Goal: Register for event/course

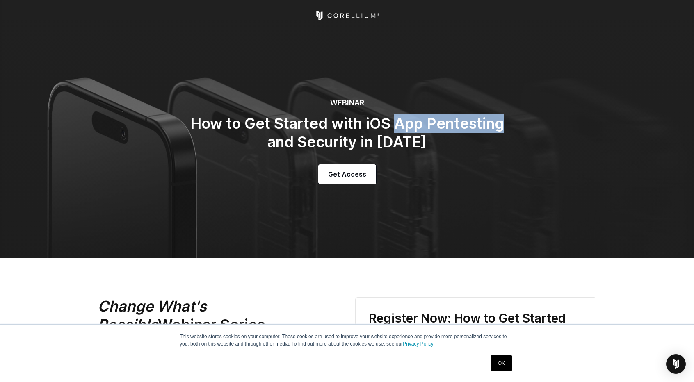
drag, startPoint x: 395, startPoint y: 123, endPoint x: 503, endPoint y: 127, distance: 108.3
click at [503, 127] on h2 "How to Get Started with iOS App Pentesting and Security in 2025" at bounding box center [347, 132] width 328 height 37
copy h2 "App Pentesting"
click at [380, 132] on h2 "How to Get Started with iOS App Pentesting and Security in 2025" at bounding box center [347, 132] width 328 height 37
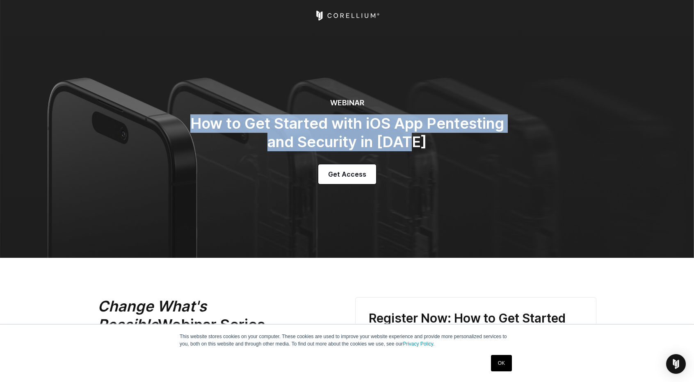
drag, startPoint x: 423, startPoint y: 142, endPoint x: 188, endPoint y: 123, distance: 236.0
click at [188, 123] on h2 "How to Get Started with iOS App Pentesting and Security in 2025" at bounding box center [347, 132] width 328 height 37
copy h2 "How to Get Started with iOS App Pentesting and Security in 2025"
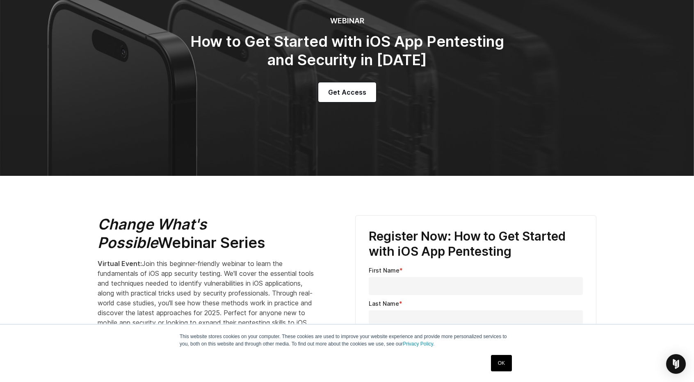
drag, startPoint x: 210, startPoint y: 246, endPoint x: 91, endPoint y: 224, distance: 121.2
copy h2 "Change What's Possible Webinar Series"
click at [206, 268] on p "Virtual Event: Join this beginner-friendly webinar to learn the fundamentals of…" at bounding box center [208, 303] width 221 height 89
click at [490, 366] on div "OK" at bounding box center [501, 363] width 26 height 21
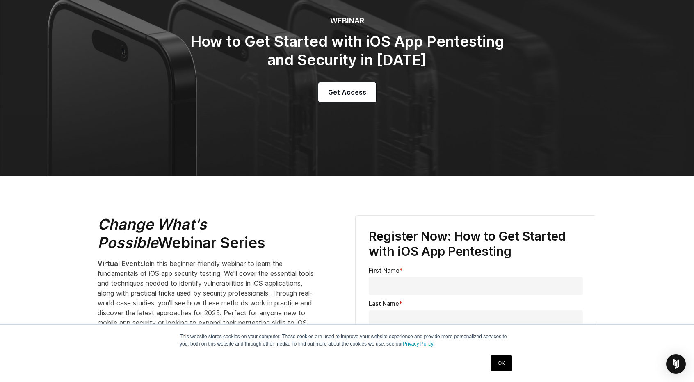
click at [498, 365] on link "OK" at bounding box center [501, 363] width 21 height 16
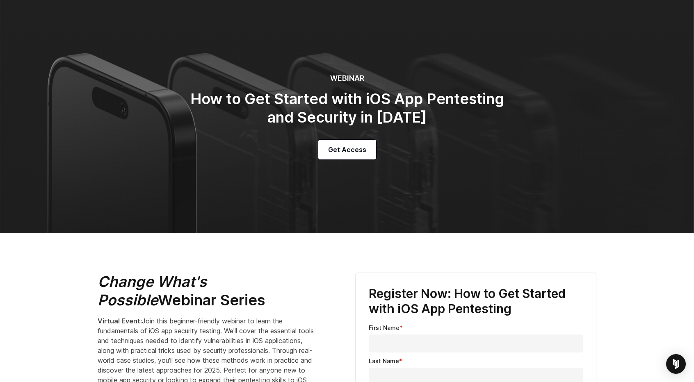
scroll to position [0, 0]
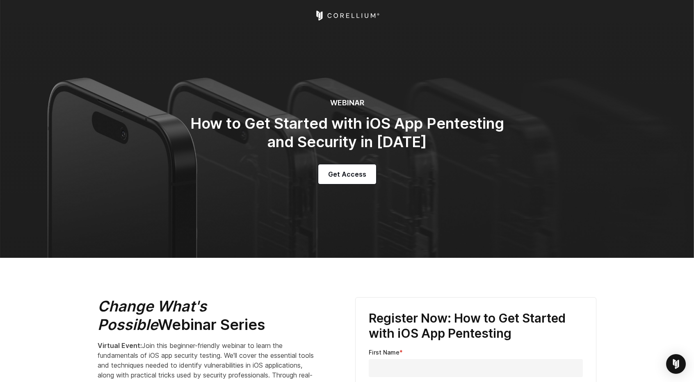
click at [234, 187] on section "WEBINAR How to Get Started with iOS App Pentesting and Security in 2025 Get Acc…" at bounding box center [347, 129] width 694 height 258
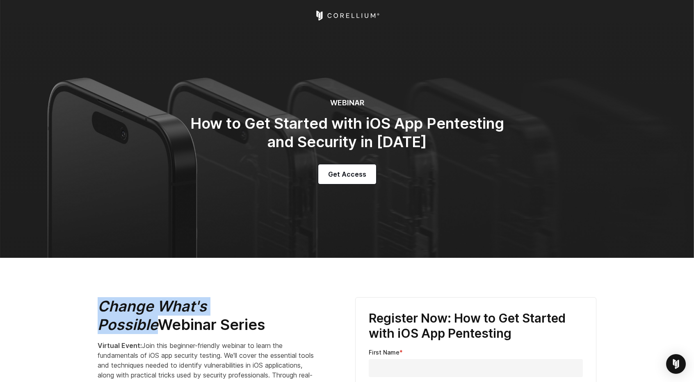
drag, startPoint x: 271, startPoint y: 304, endPoint x: 98, endPoint y: 301, distance: 173.0
click at [98, 301] on h2 "Change What's Possible Webinar Series" at bounding box center [208, 315] width 221 height 37
copy em "Change What's Possible"
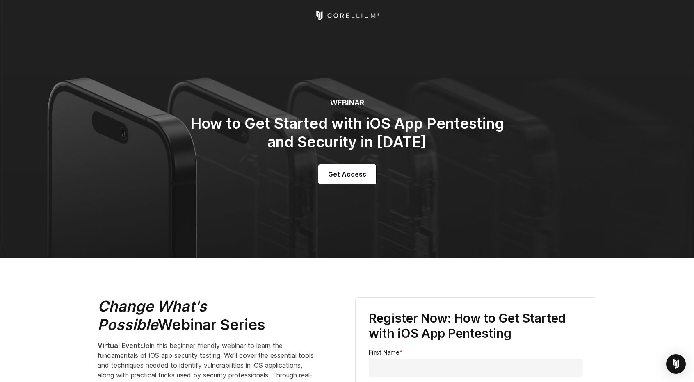
click at [184, 320] on h2 "Change What's Possible Webinar Series" at bounding box center [208, 315] width 221 height 37
drag, startPoint x: 209, startPoint y: 326, endPoint x: 93, endPoint y: 311, distance: 117.8
copy h2 "Change What's Possible Webinar Series"
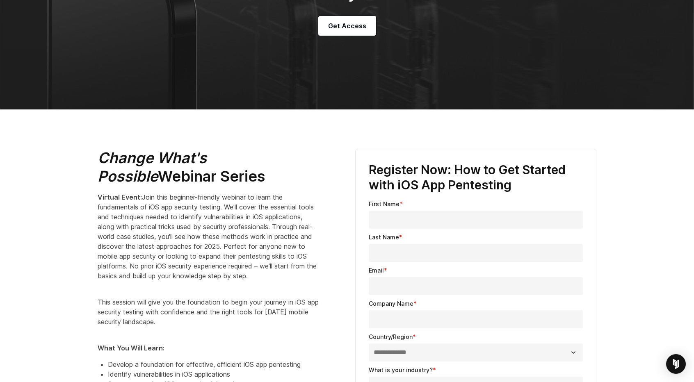
scroll to position [164, 0]
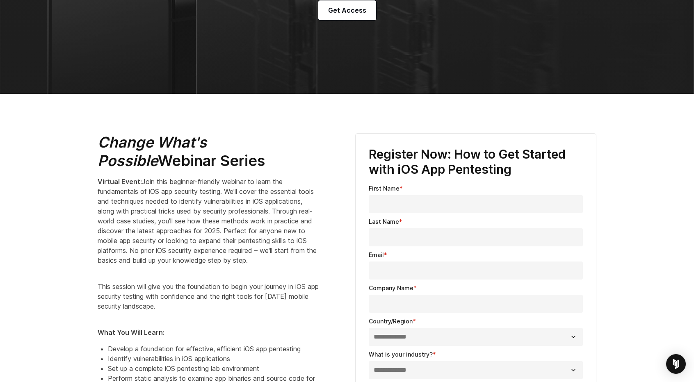
click at [187, 233] on span "Join this beginner-friendly webinar to learn the fundamentals of iOS app securi…" at bounding box center [207, 220] width 219 height 87
click at [248, 221] on span "Join this beginner-friendly webinar to learn the fundamentals of iOS app securi…" at bounding box center [207, 220] width 219 height 87
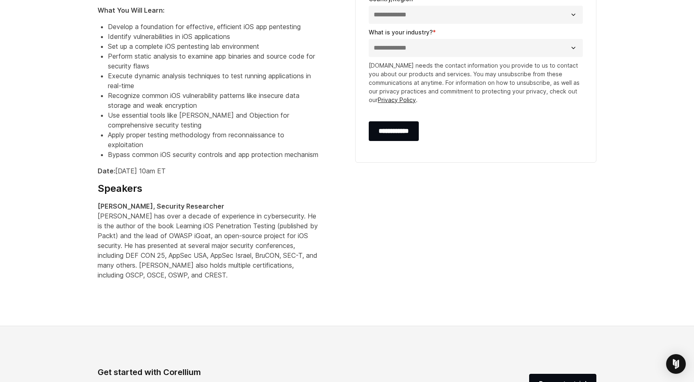
scroll to position [492, 0]
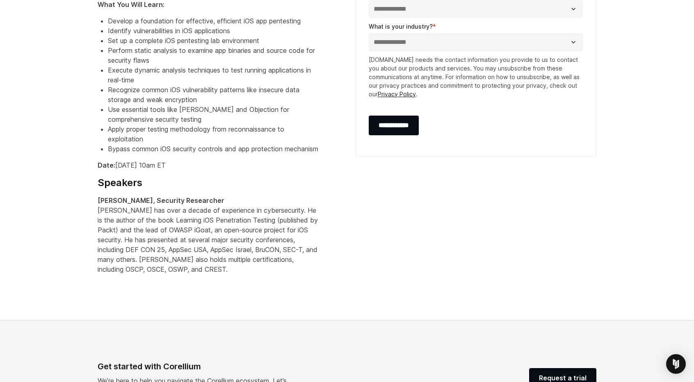
drag, startPoint x: 115, startPoint y: 184, endPoint x: 204, endPoint y: 184, distance: 88.9
click at [204, 170] on p "Date: September 24th at 10am ET" at bounding box center [208, 165] width 221 height 10
copy p "September 24th at 10am ET"
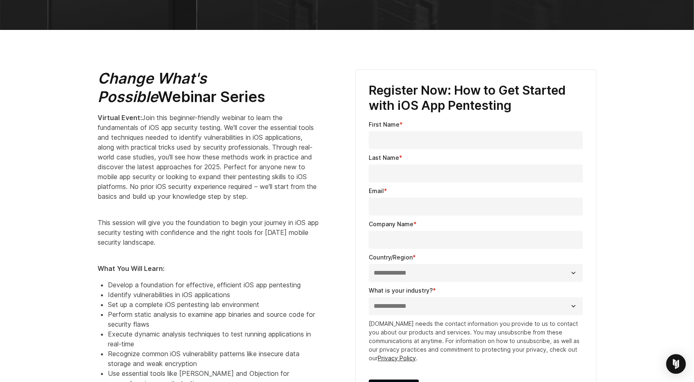
scroll to position [164, 0]
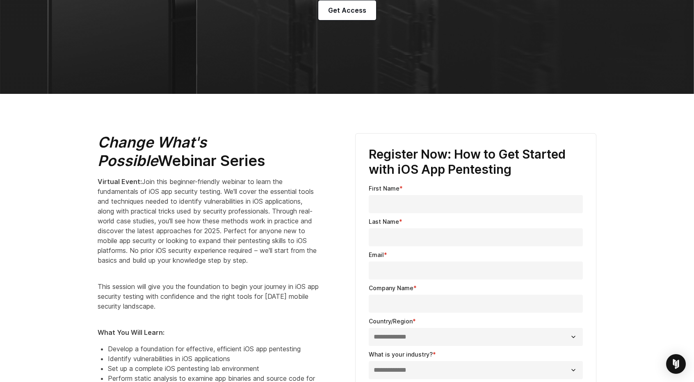
click at [215, 218] on span "Join this beginner-friendly webinar to learn the fundamentals of iOS app securi…" at bounding box center [207, 220] width 219 height 87
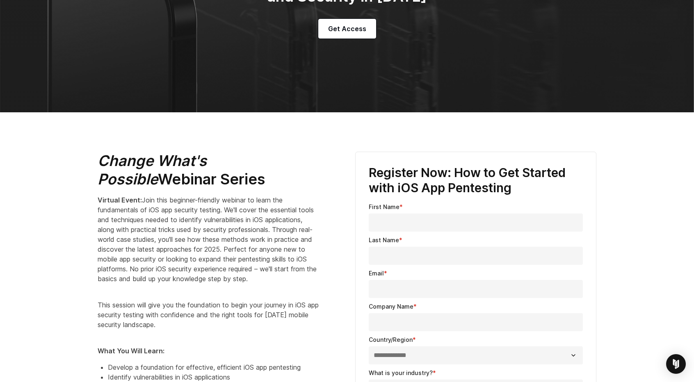
scroll to position [41, 0]
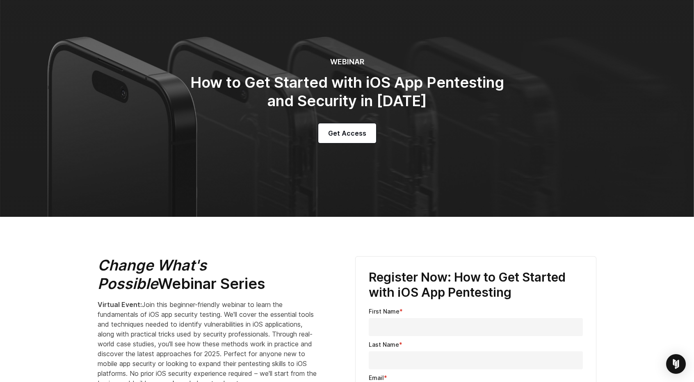
click at [256, 301] on span "Join this beginner-friendly webinar to learn the fundamentals of iOS app securi…" at bounding box center [207, 343] width 219 height 87
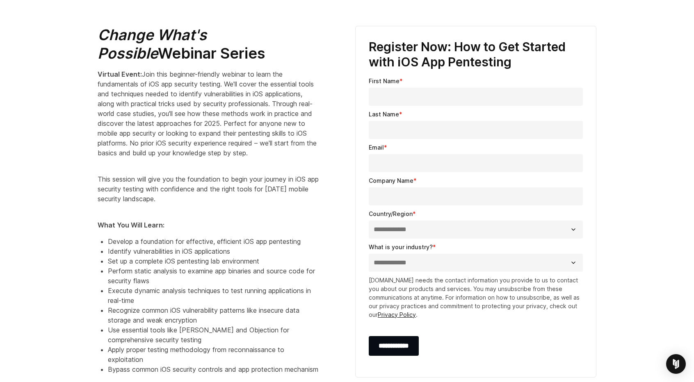
scroll to position [369, 0]
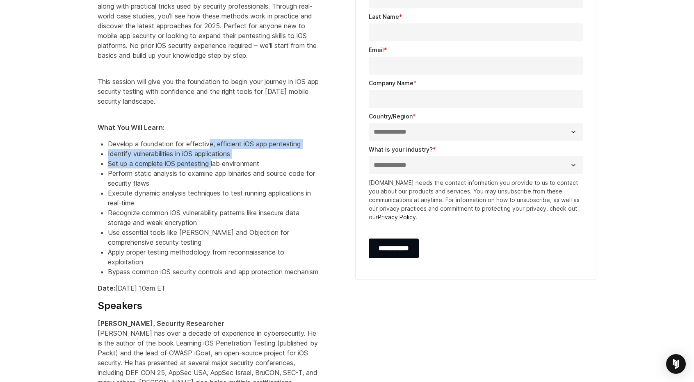
click at [209, 153] on ul "Develop a foundation for effective, efficient iOS app pentesting Identify vulne…" at bounding box center [208, 208] width 221 height 138
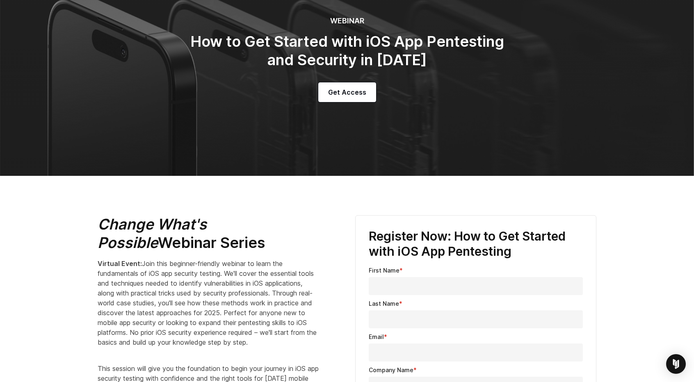
click at [226, 259] on p "Virtual Event: Join this beginner-friendly webinar to learn the fundamentals of…" at bounding box center [208, 303] width 221 height 89
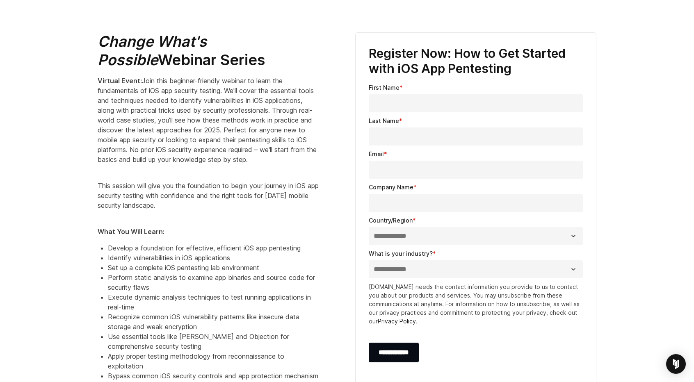
scroll to position [533, 0]
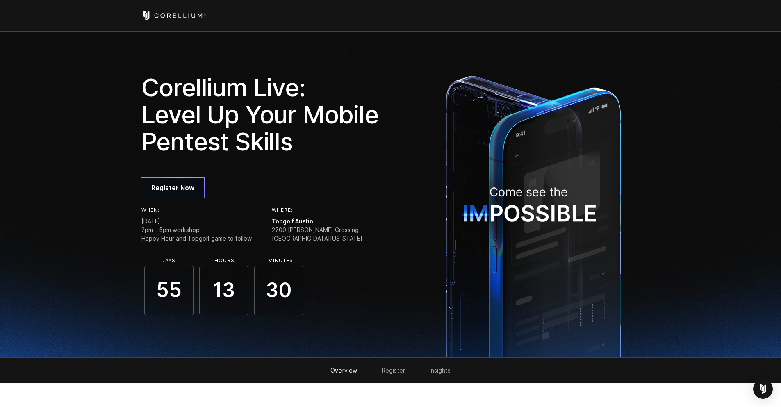
drag, startPoint x: 291, startPoint y: 219, endPoint x: 268, endPoint y: 220, distance: 22.1
click at [268, 220] on div "When: Tuesday, October 23, 2025 2pm – 5pm workshop Happy Hour and Topgolf game …" at bounding box center [262, 226] width 243 height 38
copy span "Topgolf"
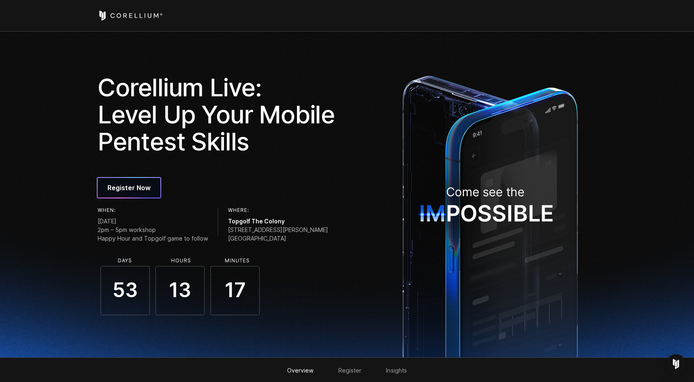
click at [255, 174] on div "Corellium Live: Level Up Your Mobile Pentest Skills Register Now When: Tuesday,…" at bounding box center [240, 194] width 284 height 241
click at [61, 230] on section "Corellium Live: Level Up Your Mobile Pentest Skills Register Now When: Tuesday,…" at bounding box center [347, 195] width 694 height 326
click at [84, 141] on section "Corellium Live: Level Up Your Mobile Pentest Skills Register Now When: Tuesday,…" at bounding box center [347, 195] width 694 height 326
click at [131, 232] on span "2pm – 5pm workshop Happy Hour and Topgolf game to follow" at bounding box center [153, 233] width 110 height 17
drag, startPoint x: 247, startPoint y: 220, endPoint x: 225, endPoint y: 220, distance: 21.7
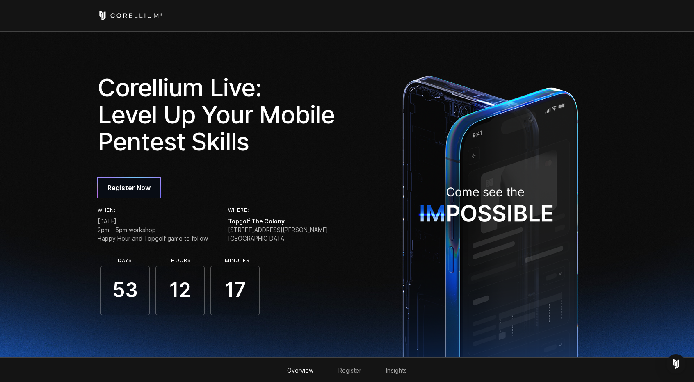
click at [228, 220] on span "Topgolf The Colony" at bounding box center [278, 221] width 100 height 9
copy span "Topgolf"
click at [251, 231] on span "3760 Blair Oaks Dr. The Colony, TX 75056" at bounding box center [278, 233] width 100 height 17
drag, startPoint x: 283, startPoint y: 220, endPoint x: 223, endPoint y: 218, distance: 59.9
click at [223, 218] on div "When: Tuesday, October 21, 2025 2pm – 5pm workshop Happy Hour and Topgolf game …" at bounding box center [219, 226] width 243 height 38
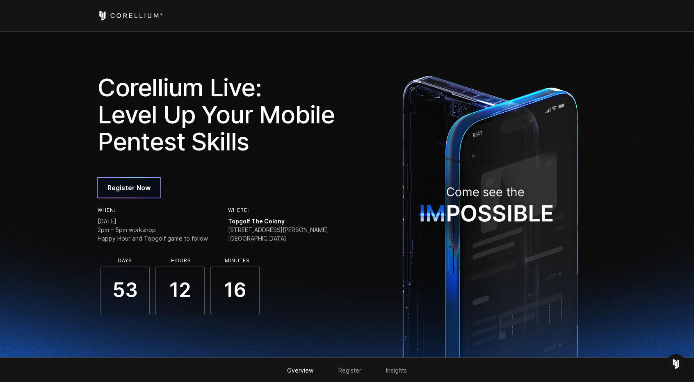
copy span "Topgolf The Colony"
click at [334, 185] on div "Register Now" at bounding box center [219, 188] width 243 height 20
